Goal: Find specific page/section: Find specific page/section

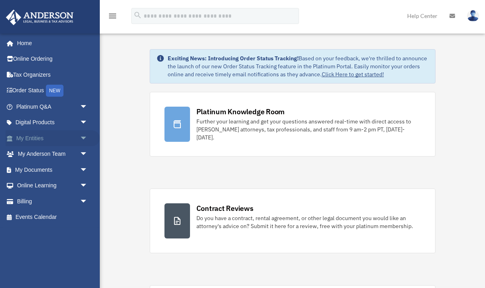
click at [41, 141] on link "My Entities arrow_drop_down" at bounding box center [53, 138] width 94 height 16
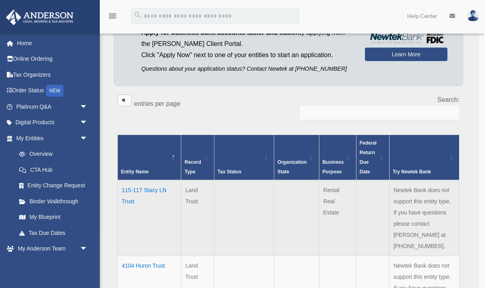
scroll to position [76, 0]
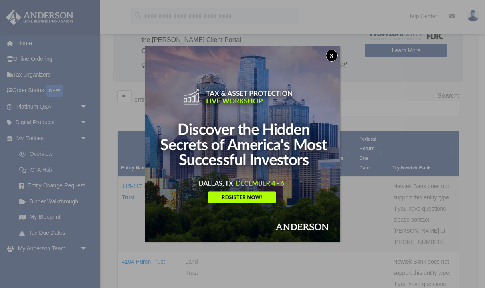
click at [333, 57] on button "x" at bounding box center [332, 56] width 12 height 12
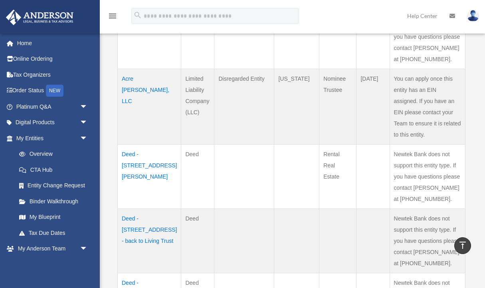
scroll to position [580, 0]
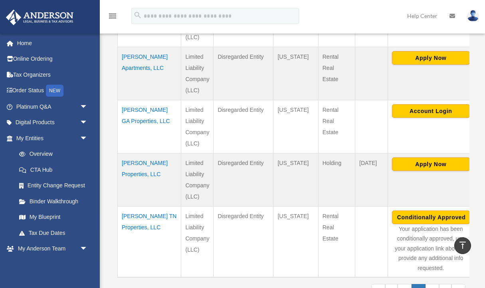
click at [141, 153] on td "[PERSON_NAME] Properties, LLC" at bounding box center [149, 179] width 63 height 53
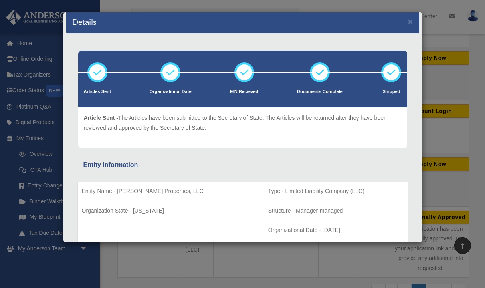
scroll to position [0, 0]
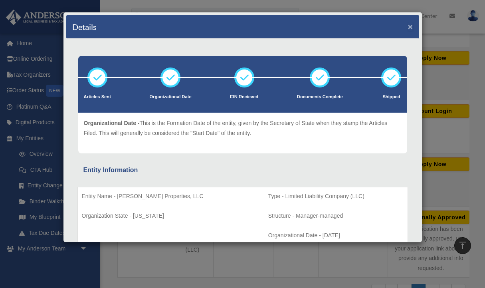
click at [409, 29] on button "×" at bounding box center [410, 26] width 5 height 8
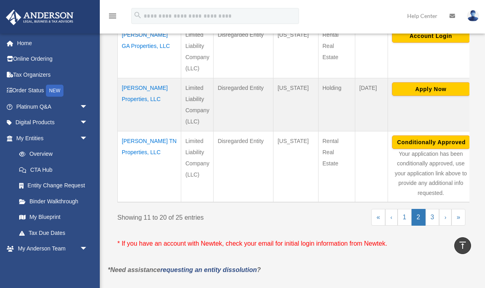
scroll to position [700, 0]
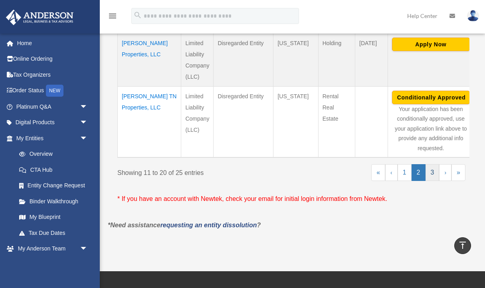
click at [428, 164] on link "3" at bounding box center [433, 172] width 14 height 17
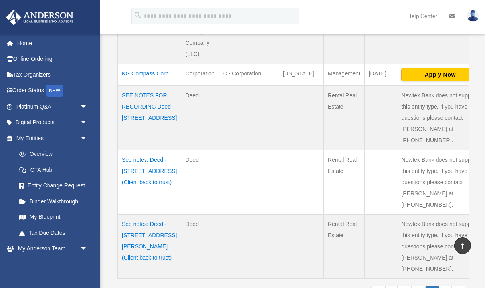
scroll to position [230, 0]
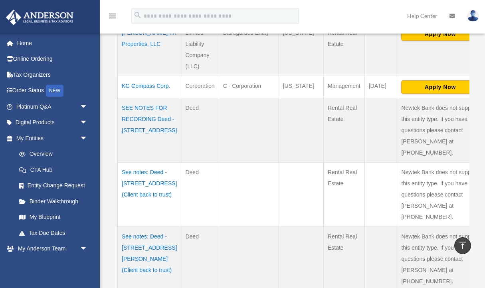
click at [138, 88] on td "KG Compass Corp." at bounding box center [149, 87] width 63 height 22
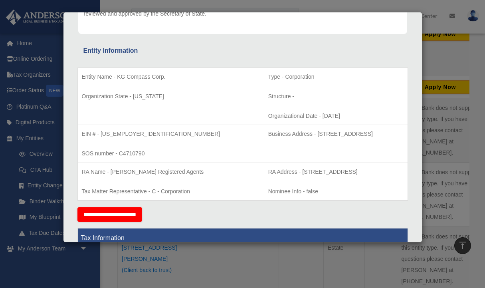
scroll to position [121, 0]
